Goal: Book appointment/travel/reservation

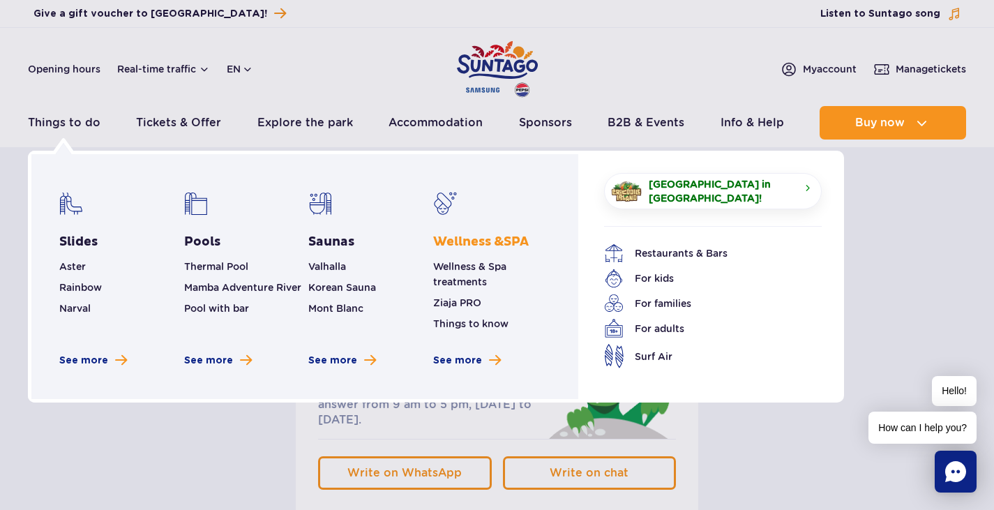
click at [460, 237] on link "Wellness & SPA" at bounding box center [481, 242] width 96 height 17
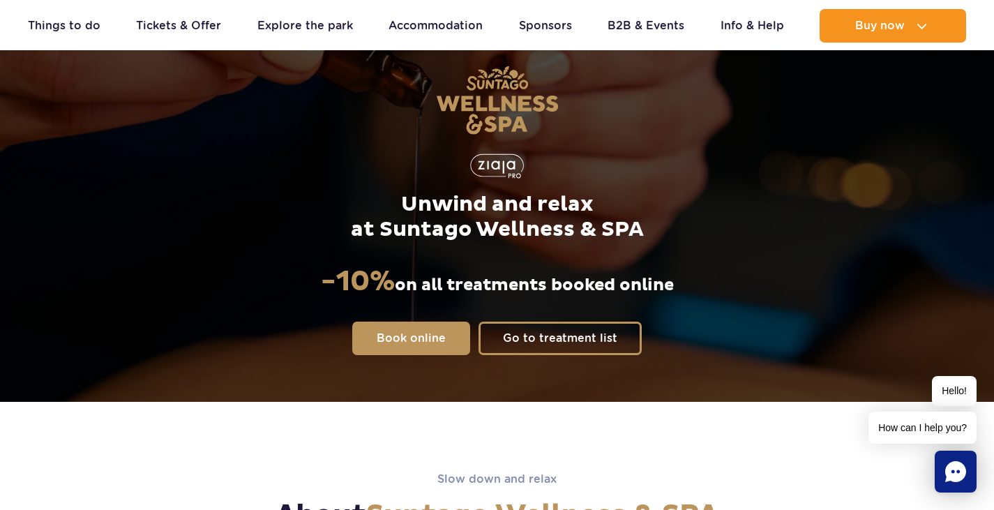
scroll to position [140, 0]
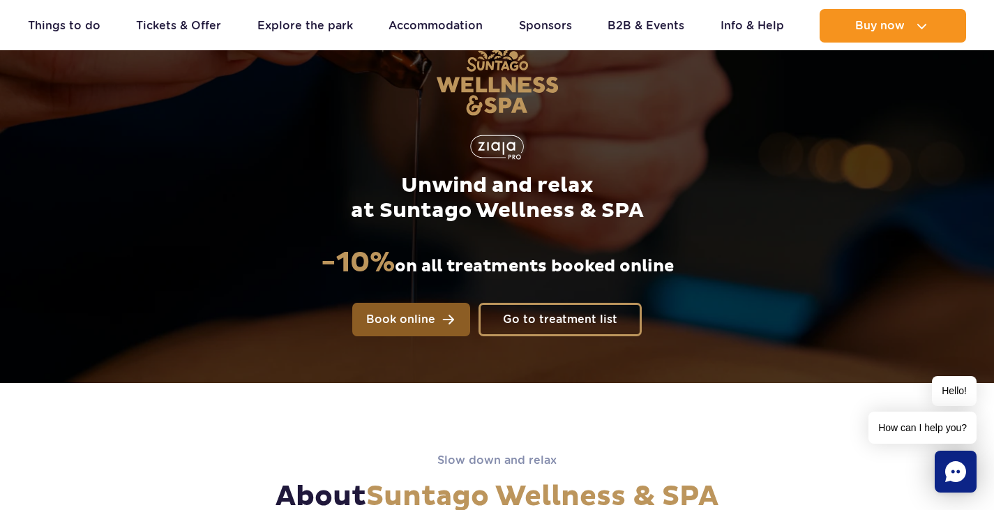
click at [415, 322] on span "Book online" at bounding box center [400, 319] width 69 height 11
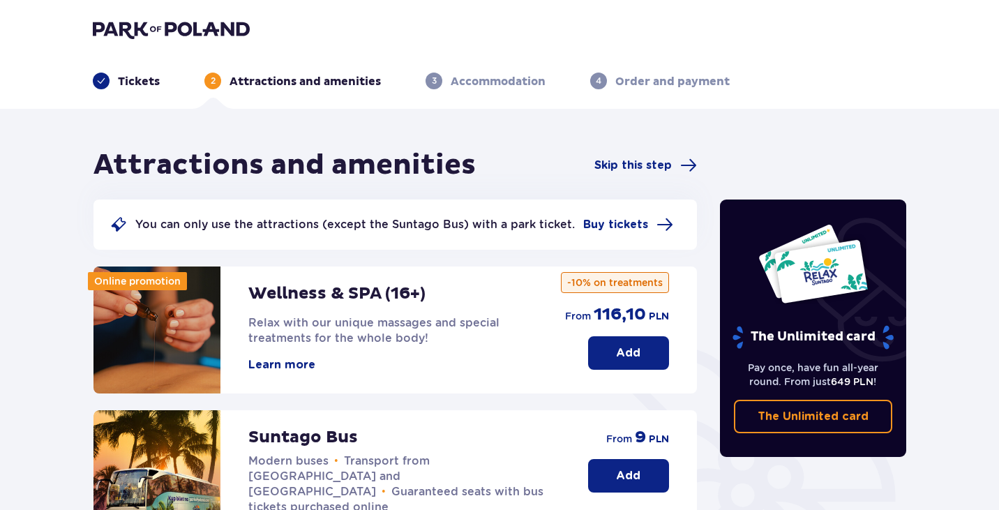
click at [635, 350] on p "Add" at bounding box center [628, 352] width 24 height 15
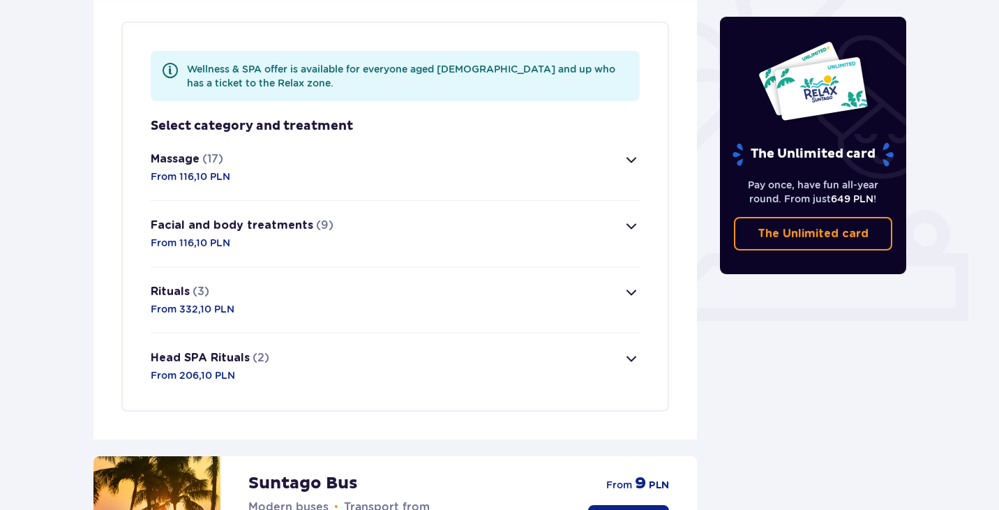
scroll to position [405, 0]
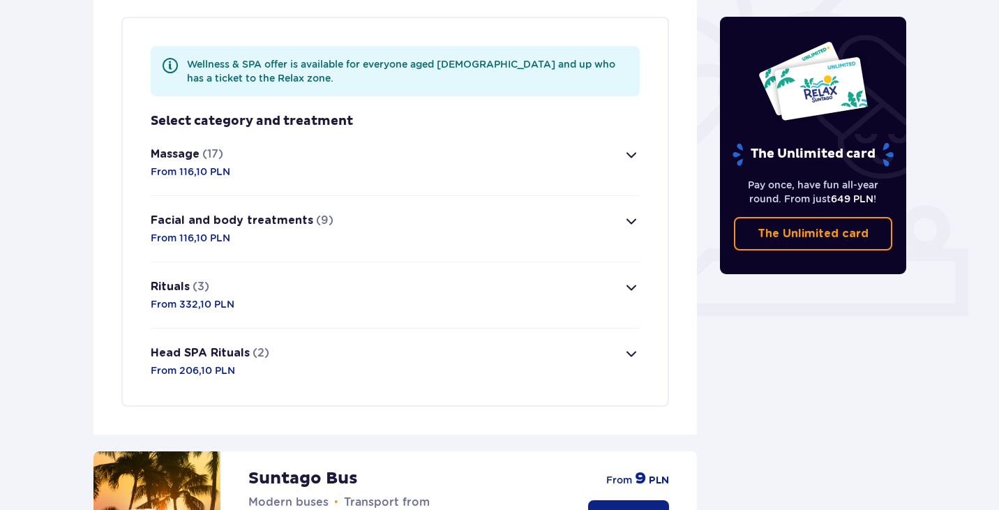
click at [179, 155] on p "Massage" at bounding box center [175, 154] width 49 height 15
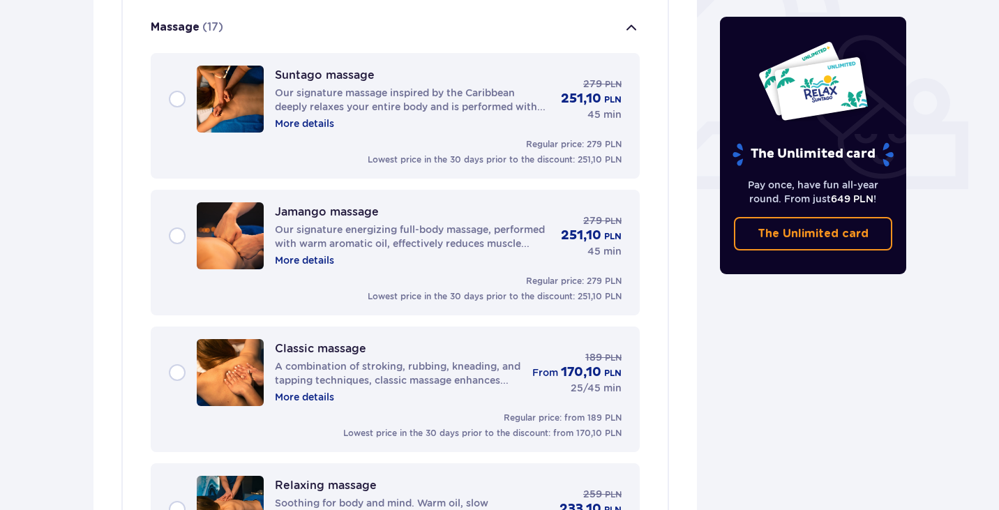
scroll to position [534, 0]
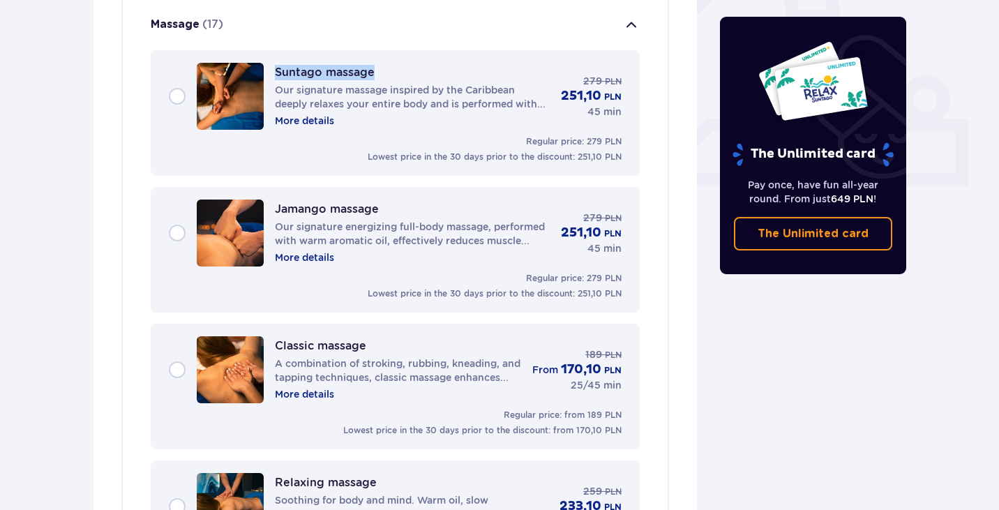
drag, startPoint x: 383, startPoint y: 71, endPoint x: 276, endPoint y: 71, distance: 107.4
click at [276, 71] on div "Suntago massage Our signature massage inspired by the Caribbean deeply relaxes …" at bounding box center [412, 96] width 275 height 63
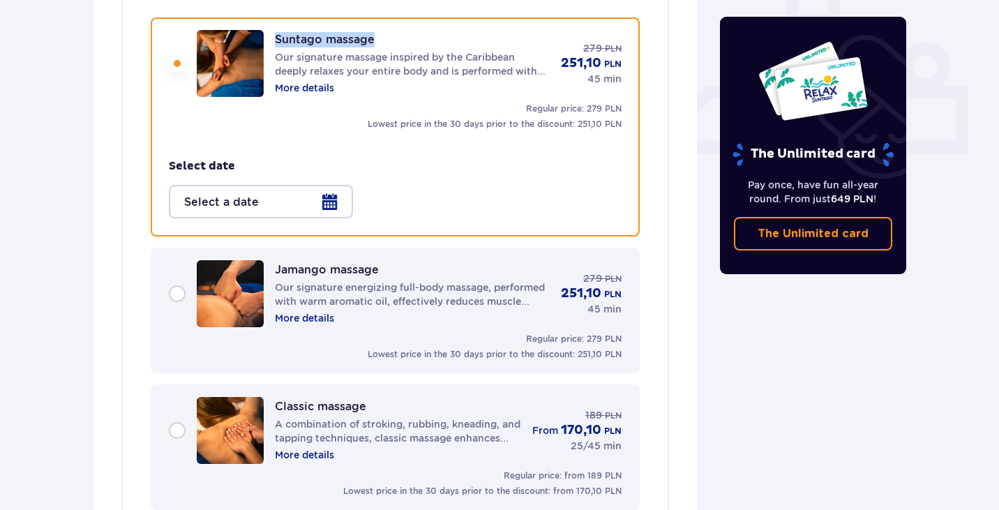
scroll to position [568, 0]
copy p "Suntago massage"
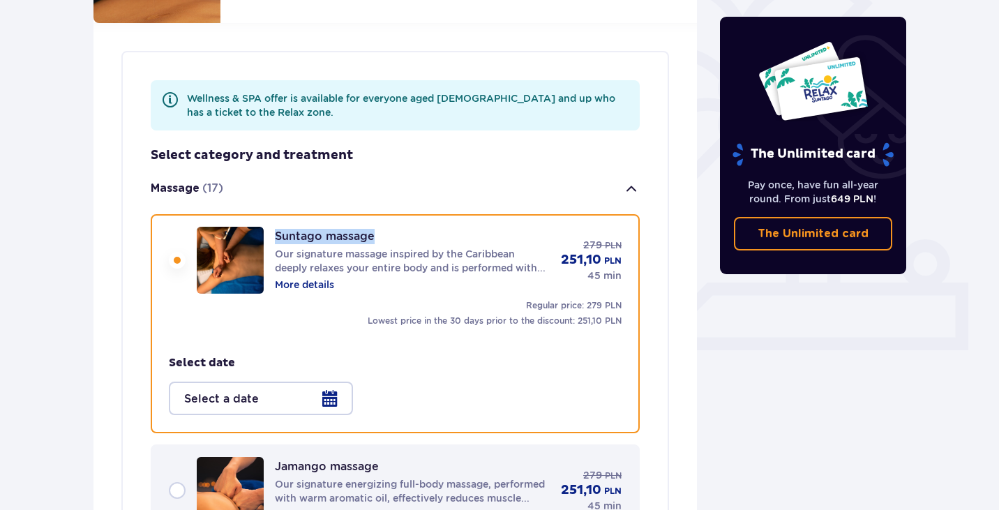
scroll to position [428, 0]
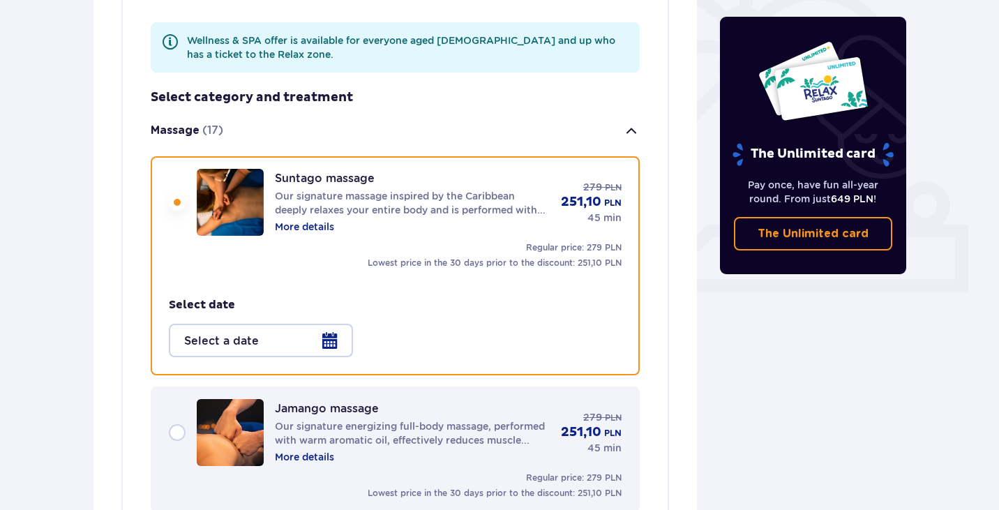
click at [329, 338] on div at bounding box center [261, 340] width 184 height 33
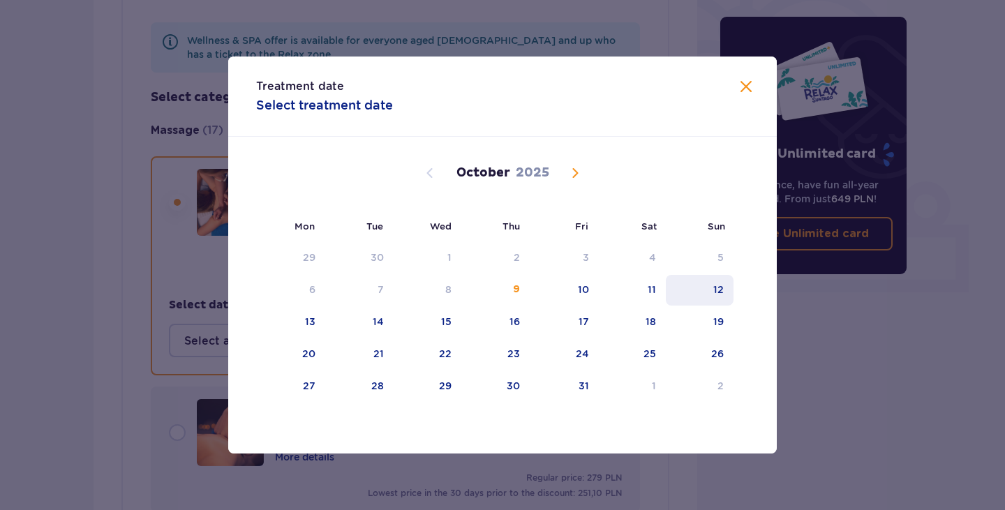
click at [719, 292] on div "12" at bounding box center [718, 290] width 10 height 14
type input "[DATE]"
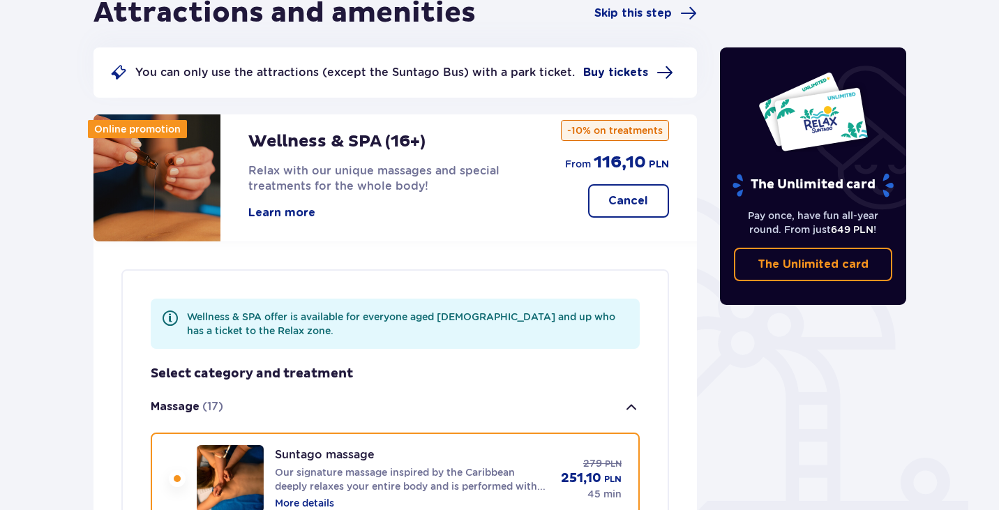
scroll to position [149, 0]
